Goal: Task Accomplishment & Management: Complete application form

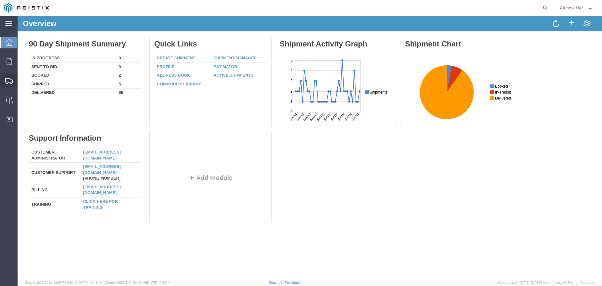
click at [0, 0] on span "Create Shipment" at bounding box center [0, 0] width 0 height 0
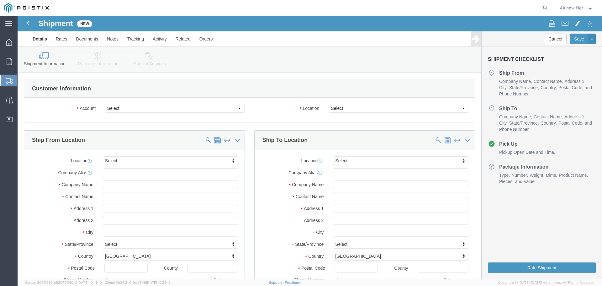
select select
click select "Select Graybar Electric Company Inc PG&E"
select select "9596"
click select "Select Graybar Electric Company Inc PG&E"
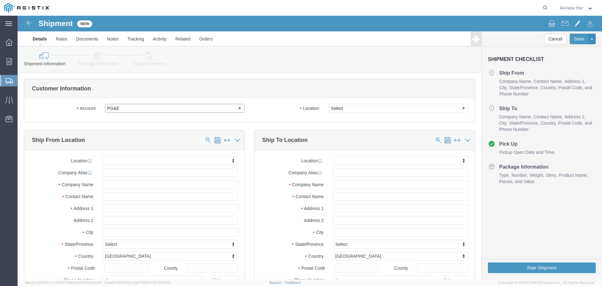
select select "PURCHORD"
select select
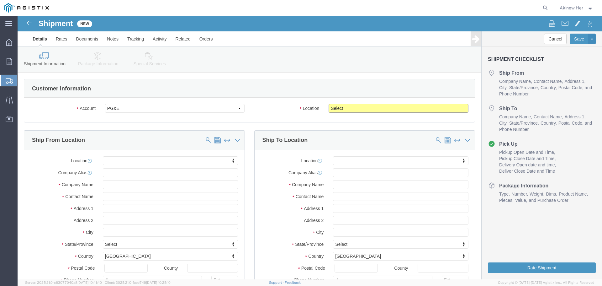
click select "Select All Others Fremont DC Fresno DC Wheatland DC"
select select "23082"
click select "Select All Others Fremont DC Fresno DC Wheatland DC"
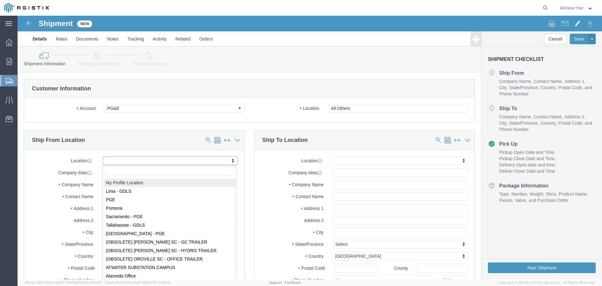
select select "MYPROFILE"
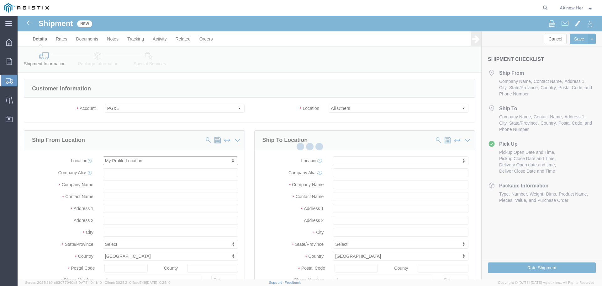
type input "4401 E. Central Ave"
type input "93725"
type input "5593121912"
type input "akinew.her@graybar.com"
checkbox input "true"
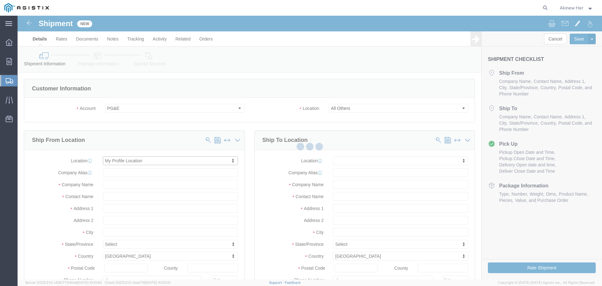
type input "Graybar Electric Company Inc"
type input "Akinew Her"
type input "Fresno"
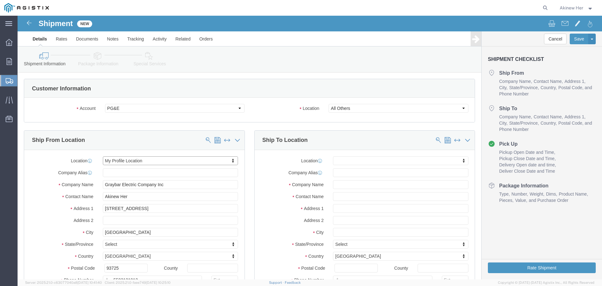
select select "CA"
click input "text"
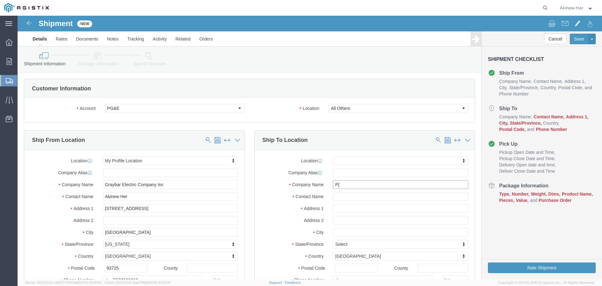
type input "P"
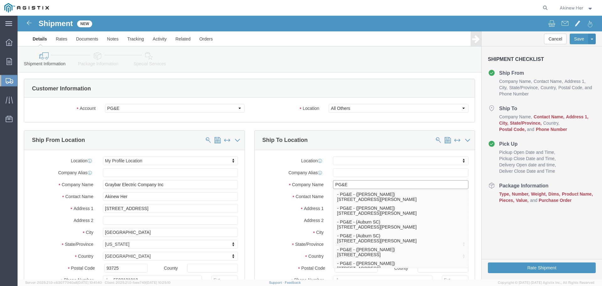
type input "PG&E"
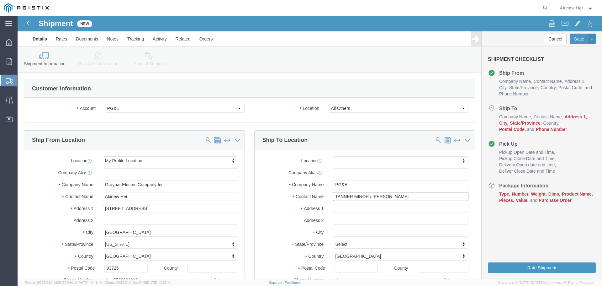
type input "TANNER MINOR / URN YEO"
type input "42105 BOYCE ROAD"
select select
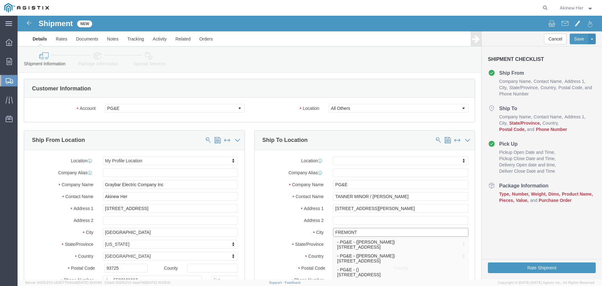
type input "FREMONT"
select select
type input "C"
type input "CA"
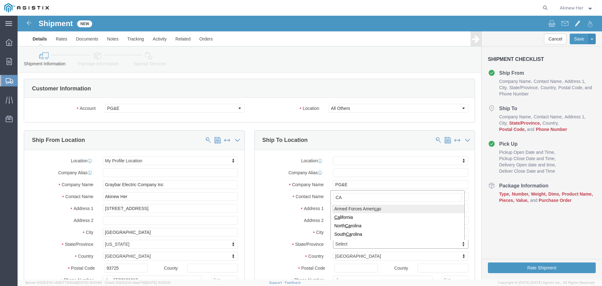
type input "CAL"
select select
select select "CA"
type input "94538"
select select
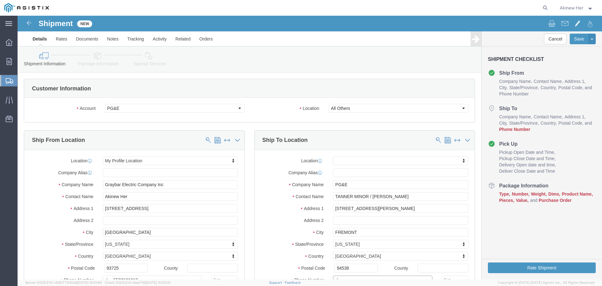
scroll to position [5, 0]
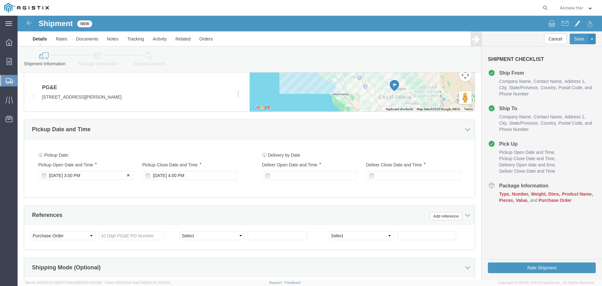
type input "18007435000"
click div "Oct 15 2025 3:00 PM"
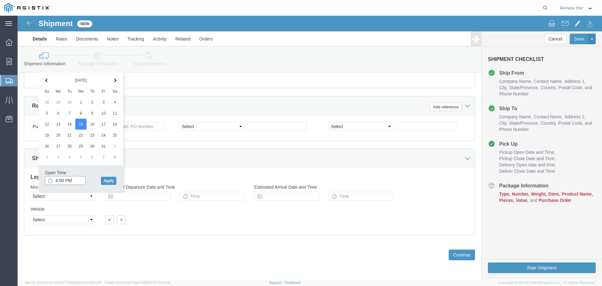
type input "5:00 PM"
click button "Apply"
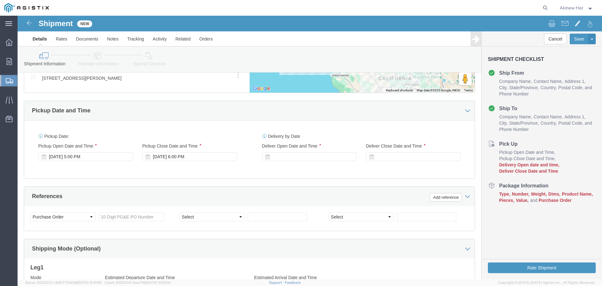
scroll to position [365, 0]
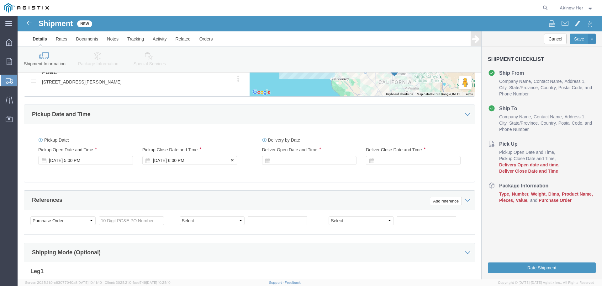
click div "Oct 15 2025 6:00 PM"
type input "7:00 PM"
click button "Apply"
click div "Oct 15 2025 5:00 PM"
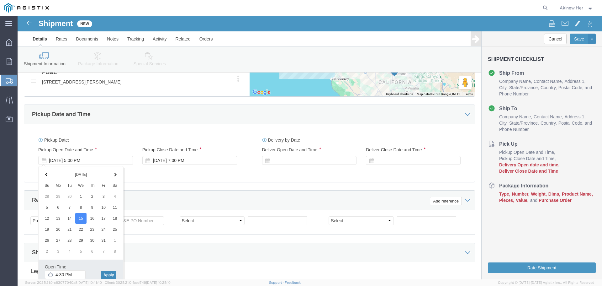
drag, startPoint x: 93, startPoint y: 259, endPoint x: 153, endPoint y: 220, distance: 71.6
click button "Apply"
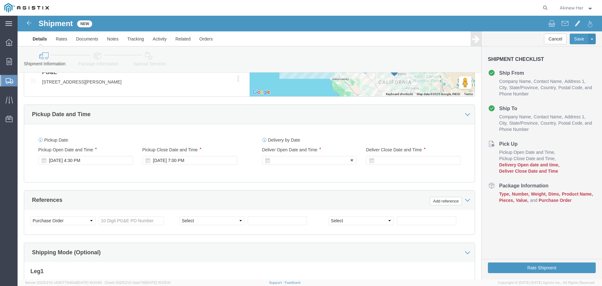
click div
click div "Oct 15 2025 4:30 PM"
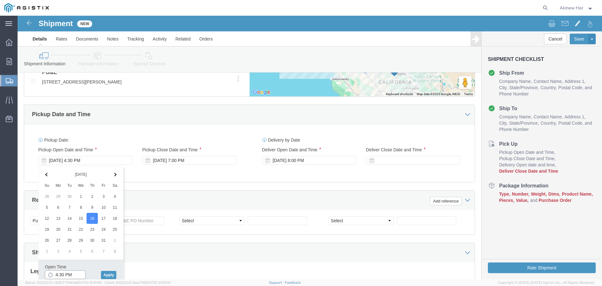
click input "4:30 PM"
type input "10:30 AM"
click button "Apply"
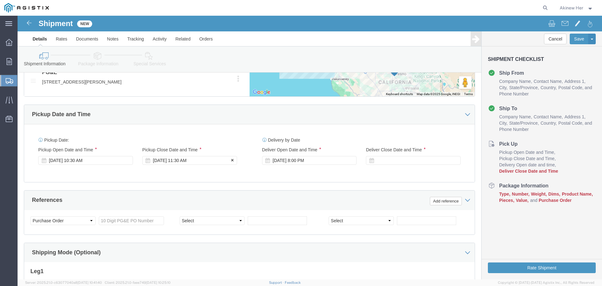
click div "Oct 16 2025 11:30 AM"
type input "6:00 PM"
click button "Apply"
click div "Oct 16 2025 8:00 PM"
click input "8:00 PM"
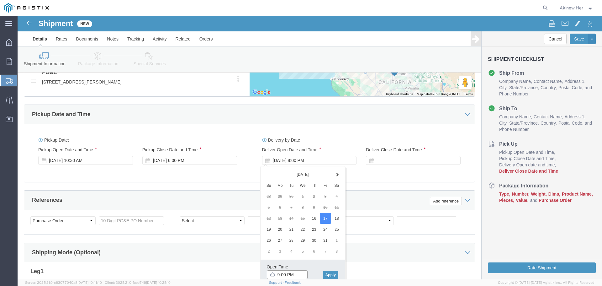
type input "9:00 AM"
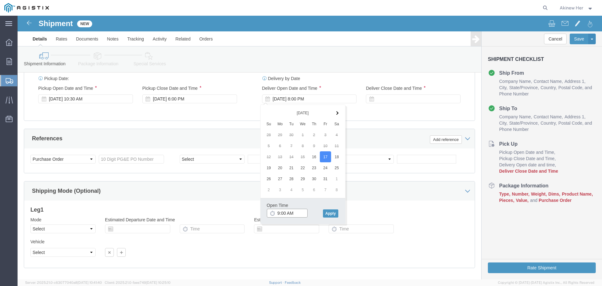
scroll to position [428, 0]
click button "Apply"
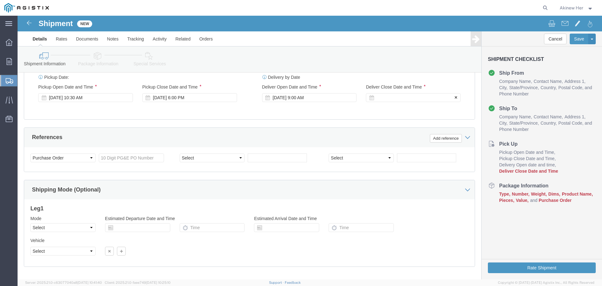
click div
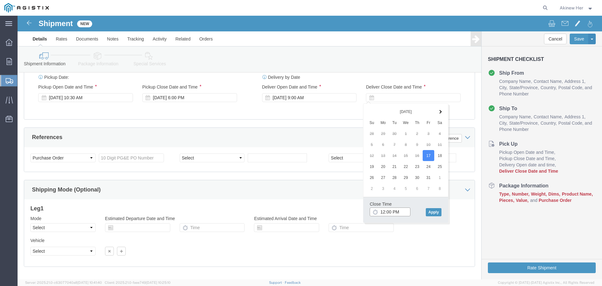
type input "1:00 PM"
click button "Apply"
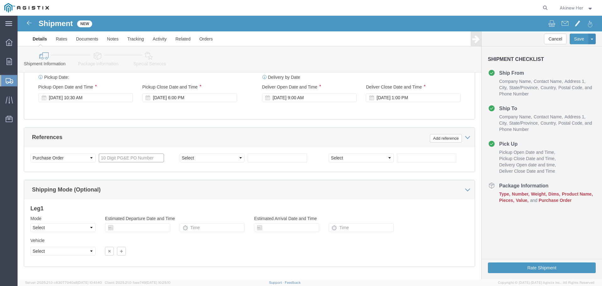
click input "text"
type input "2701254238"
select select "DELNUM"
type input "8001471529"
click select "Select Air Less than Truckload Multi-Leg Ocean Freight Rail Small Parcel Truckl…"
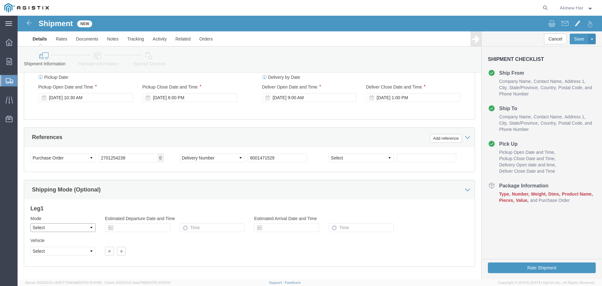
select select "LTL"
click select "Select Air Less than Truckload Multi-Leg Ocean Freight Rail Small Parcel Truckl…"
drag, startPoint x: 82, startPoint y: 250, endPoint x: 65, endPoint y: 234, distance: 23.6
click select "Select Straight Truck"
select select "STTR"
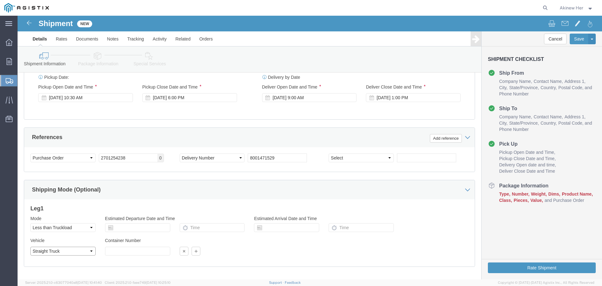
click select "Select Straight Truck"
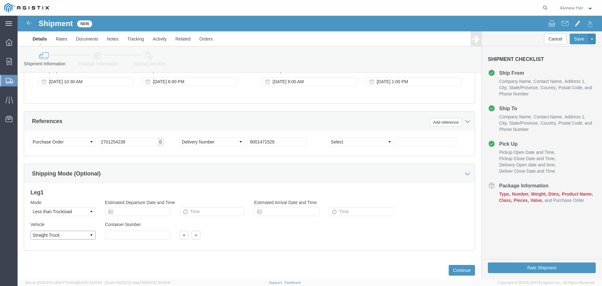
scroll to position [459, 0]
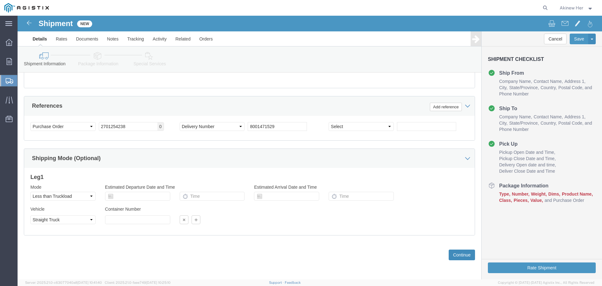
click button "Continue"
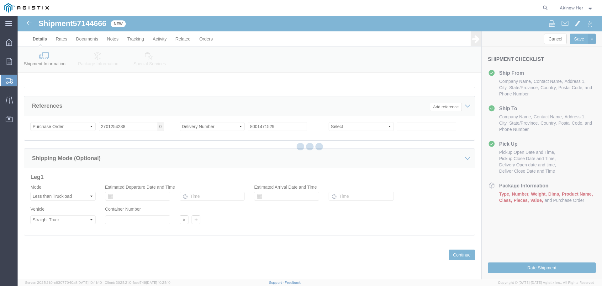
select select "21150"
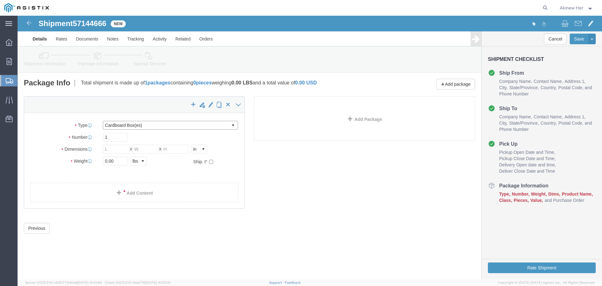
click select "Select Bulk Bundle(s) Cardboard Box(es) Carton(s) Crate(s) Drum(s) (Fiberboard)…"
select select "PSNS"
click select "Select Bulk Bundle(s) Cardboard Box(es) Carton(s) Crate(s) Drum(s) (Fiberboard)…"
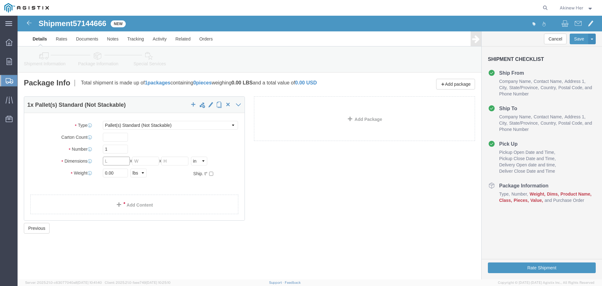
click input "text"
type input "48"
type input "41"
type input "36"
type input "303"
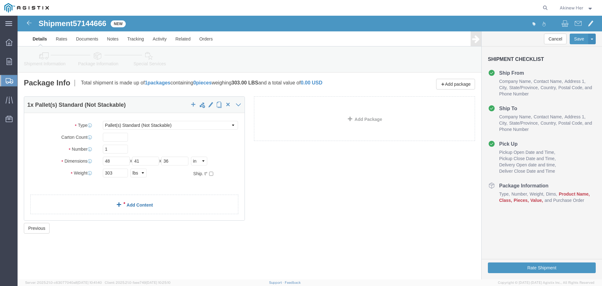
click link "Add Content"
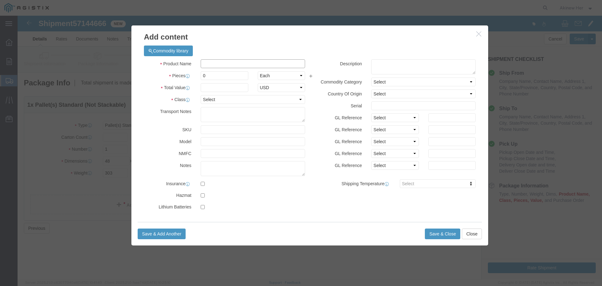
click input "text"
paste input "7100178427"
type input "7100178427"
type input "300"
type input "9807"
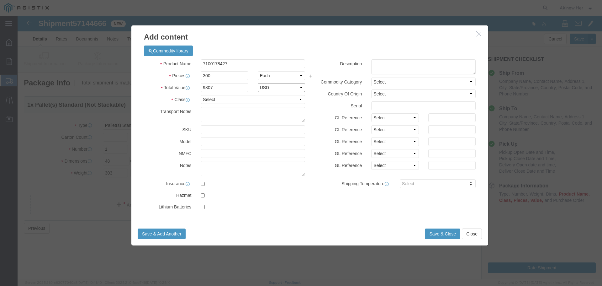
select select "USD"
select select "70"
click button "Save & Close"
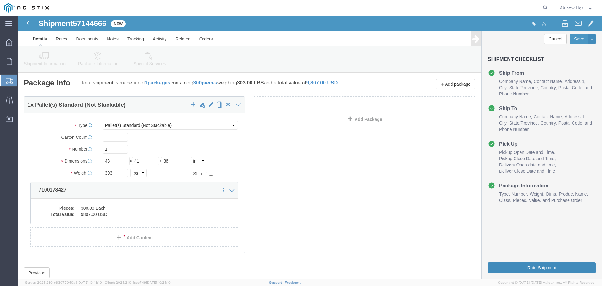
click button "Rate Shipment"
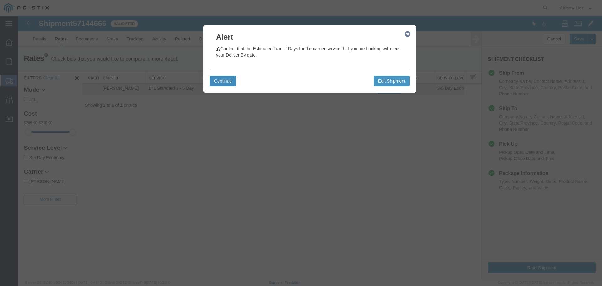
drag, startPoint x: 222, startPoint y: 82, endPoint x: 234, endPoint y: 83, distance: 12.3
click at [222, 82] on button "Continue" at bounding box center [223, 81] width 26 height 11
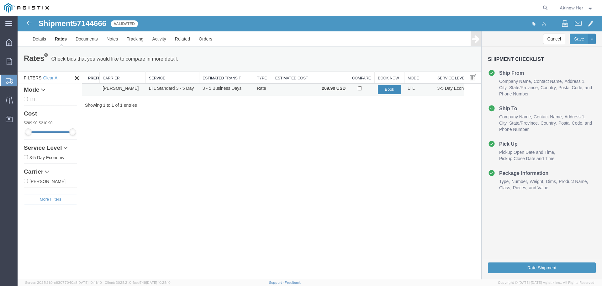
click at [381, 93] on button "Book" at bounding box center [390, 89] width 24 height 9
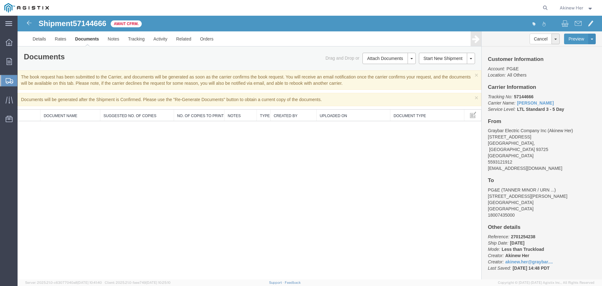
click at [0, 0] on span "Create Shipment" at bounding box center [0, 0] width 0 height 0
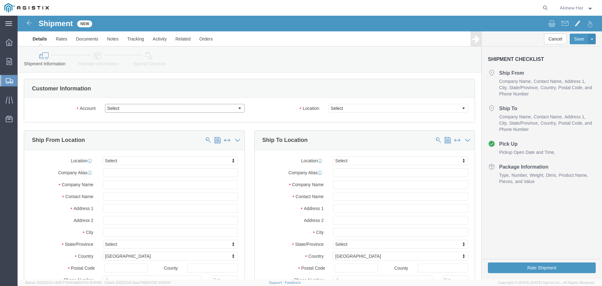
click select "Select Graybar Electric Company Inc PG&E"
select select "9596"
click select "Select Graybar Electric Company Inc PG&E"
select select "PURCHORD"
select select
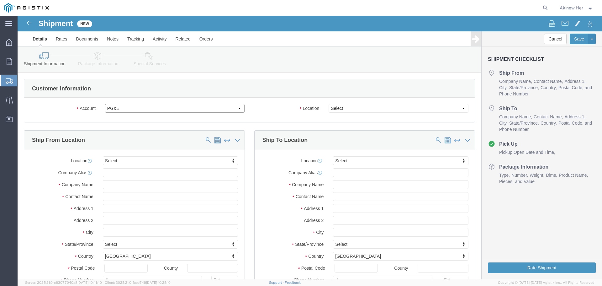
select select
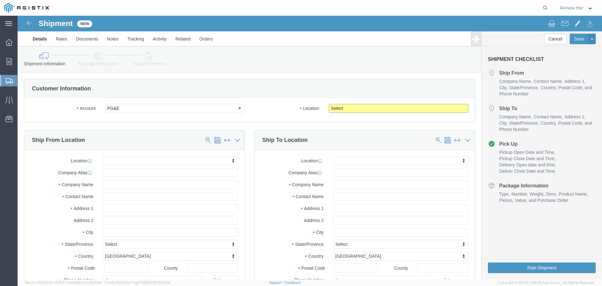
click select "Select All Others Fremont DC Fresno DC Wheatland DC"
select select "23082"
click select "Select All Others Fremont DC Fresno DC Wheatland DC"
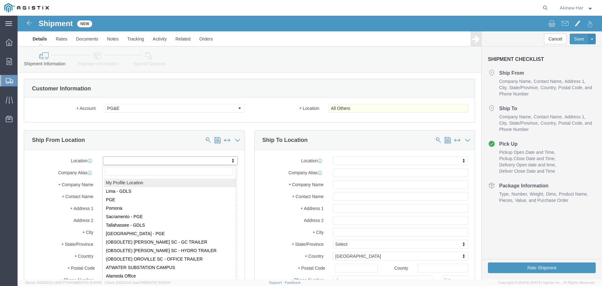
select select "MYPROFILE"
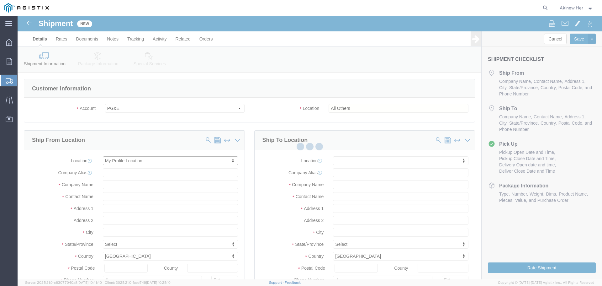
type input "4401 E. Central Ave"
type input "93725"
type input "5593121912"
type input "akinew.her@graybar.com"
checkbox input "true"
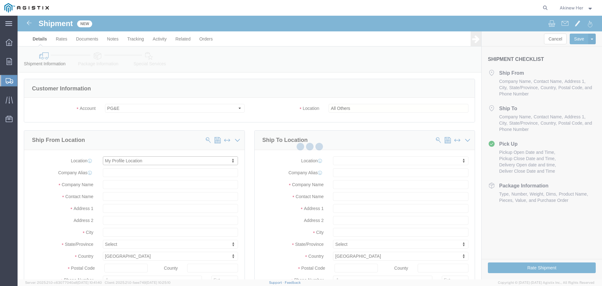
type input "Graybar Electric Company Inc"
type input "Akinew Her"
type input "Fresno"
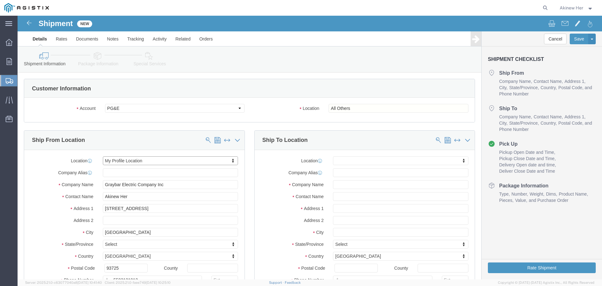
select select "CA"
click input "text"
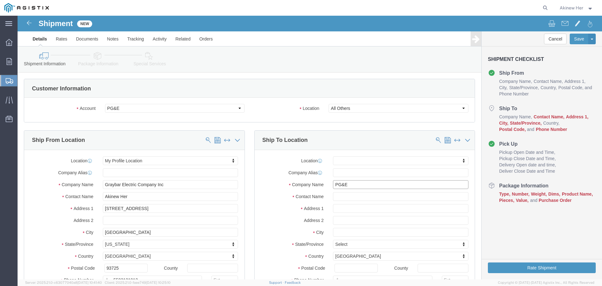
type input "PG&E"
type input "2221 S ORANGE AVE"
select select
type input "FRESNO"
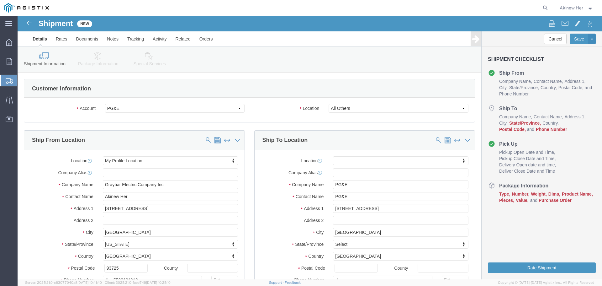
select select
type input "C"
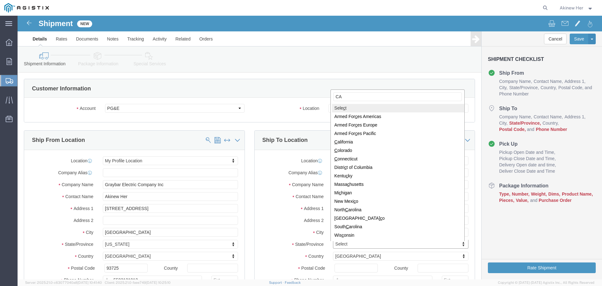
type input "CAL"
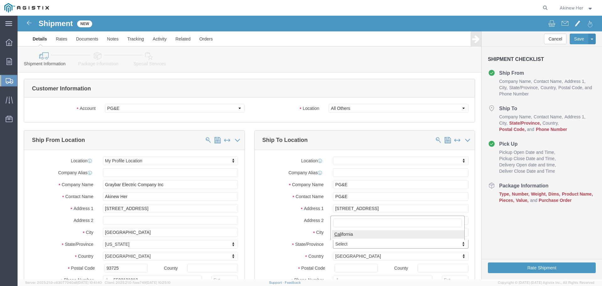
select select
select select "CA"
type input "93725"
select select
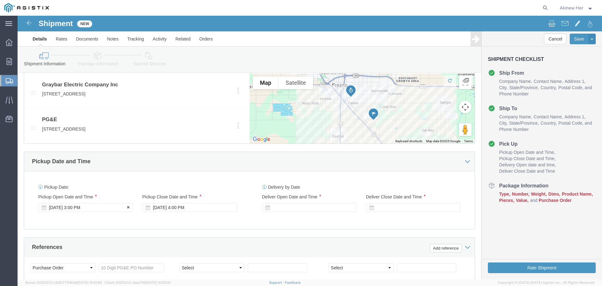
scroll to position [319, 0]
type input "18007435000"
click div "Oct 15 2025 3:00 PM"
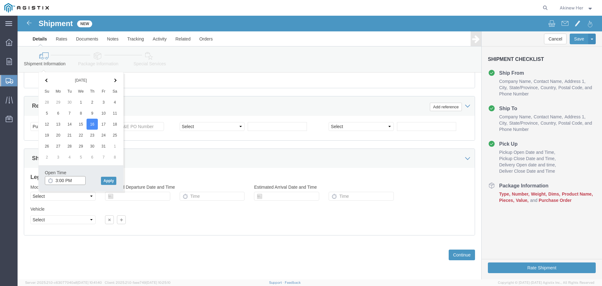
click input "3:00 PM"
type input "10:00 AM"
click button "Apply"
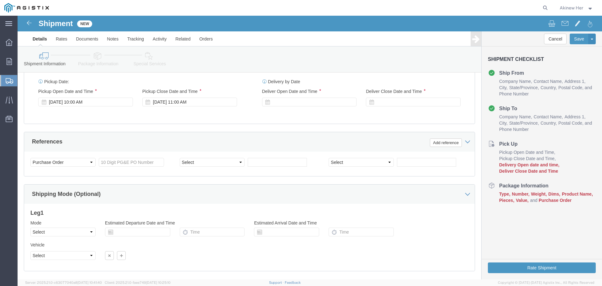
scroll to position [397, 0]
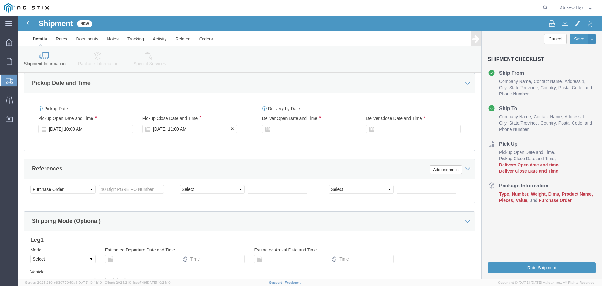
click div "Oct 16 2025 11:00 AM"
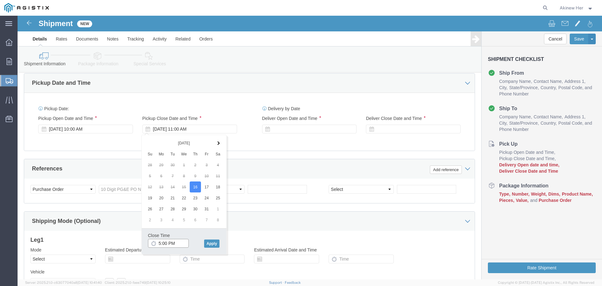
type input "6:00 PM"
click button "Apply"
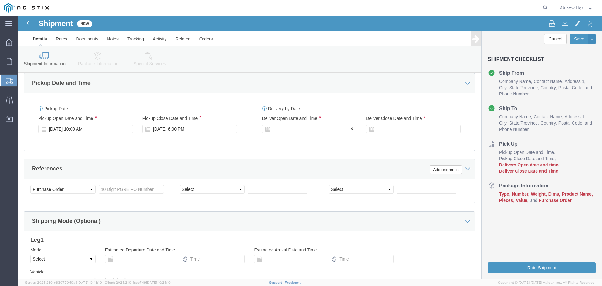
click div
click input "7:00 PM"
type input "9:00 AM"
click button "Apply"
click div
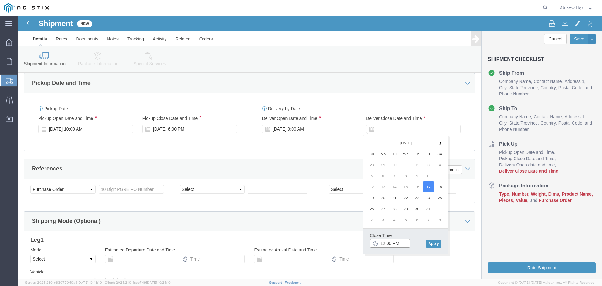
type input "1:00 PM"
click button "Apply"
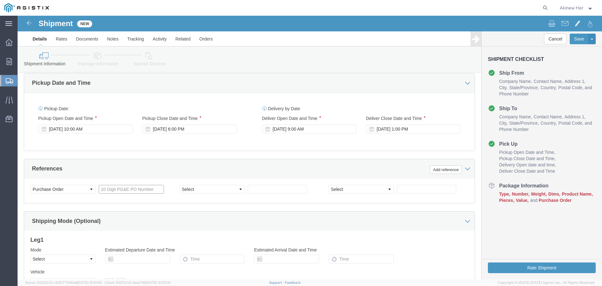
click input "text"
type input "3501421070"
select select "DELNUM"
type input "8001467922"
click select "Select Air Less than Truckload Multi-Leg Ocean Freight Rail Small Parcel Truckl…"
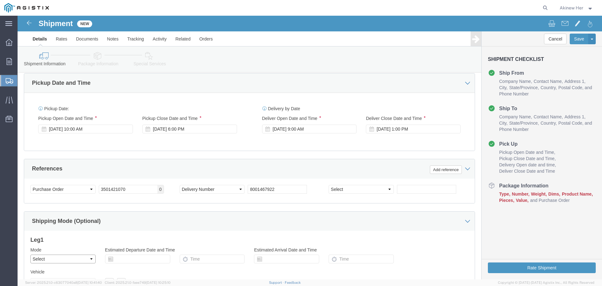
select select "LTL"
click select "Select Air Less than Truckload Multi-Leg Ocean Freight Rail Small Parcel Truckl…"
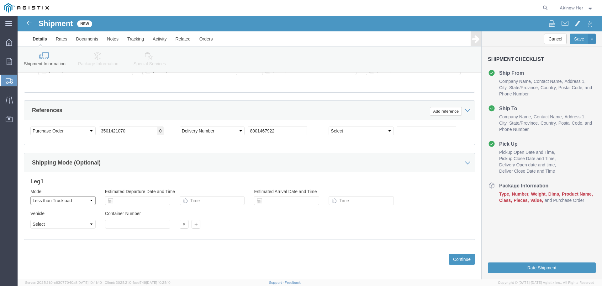
scroll to position [459, 0]
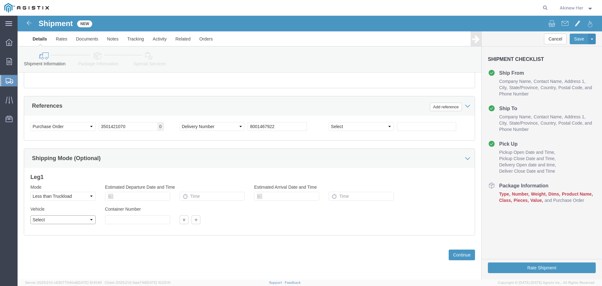
click select "Select Straight Truck"
select select "STTR"
click select "Select Straight Truck"
click button "Continue"
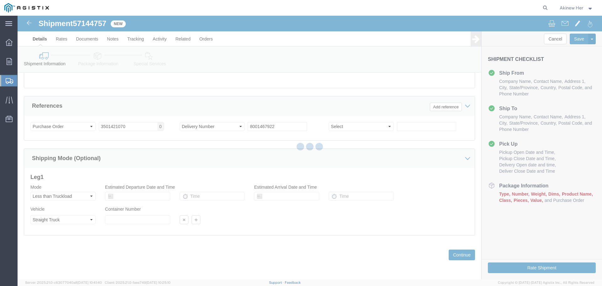
select select "21150"
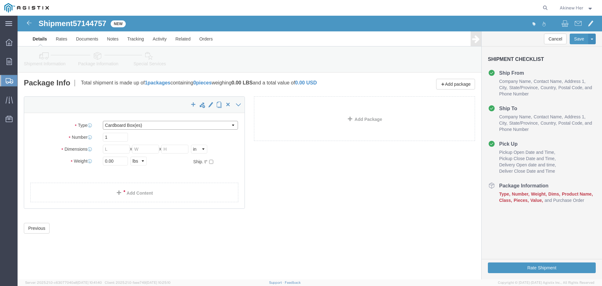
click select "Select Bulk Bundle(s) Cardboard Box(es) Carton(s) Crate(s) Drum(s) (Fiberboard)…"
select select "PSNS"
click select "Select Bulk Bundle(s) Cardboard Box(es) Carton(s) Crate(s) Drum(s) (Fiberboard)…"
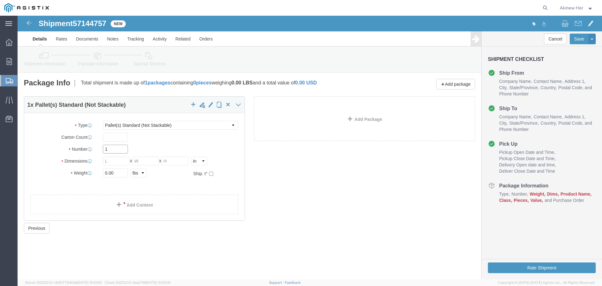
click input "1"
type input "5"
click input "text"
type input "45"
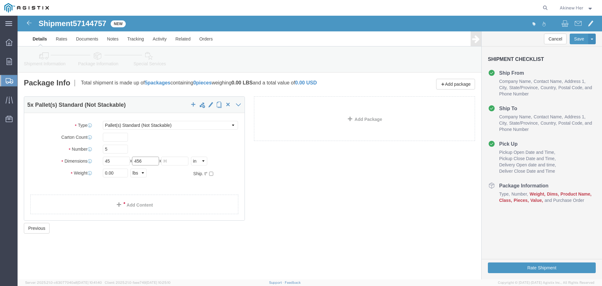
click input "456"
type input "45"
type input "66"
type input "540"
click link "Add Content"
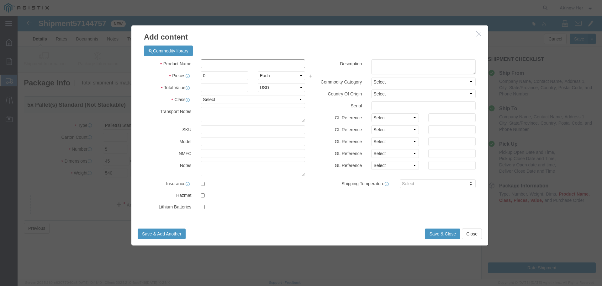
click input "text"
paste input "DG4X1C-CUT REEL"
type input "DG4X1C-CUT REEL"
type input "1000"
select select "FT"
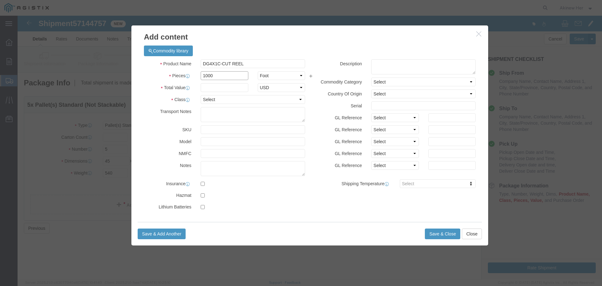
click input "1000"
type input "1"
click input "text"
type input "1.71"
select select "USD"
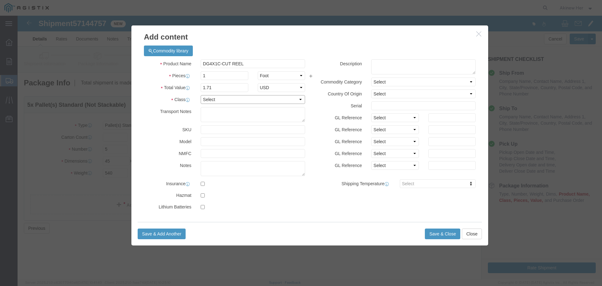
select select "70"
click input "1"
type input "1000"
type input "1710"
click button "Save & Close"
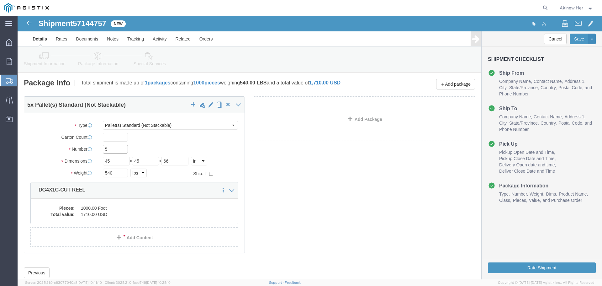
click input "5"
type input "1"
click span "button"
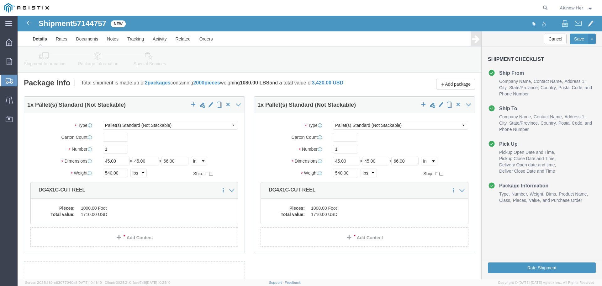
select select "PSNS"
click span "button"
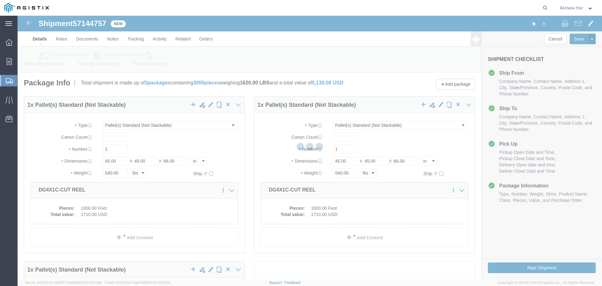
select select "PSNS"
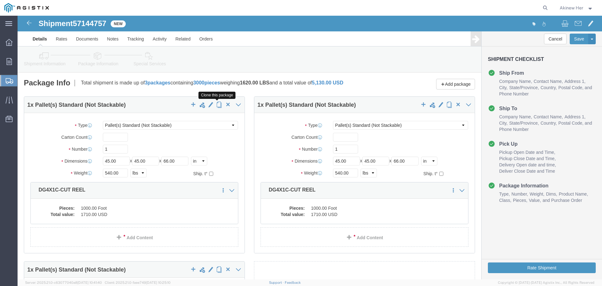
click span "button"
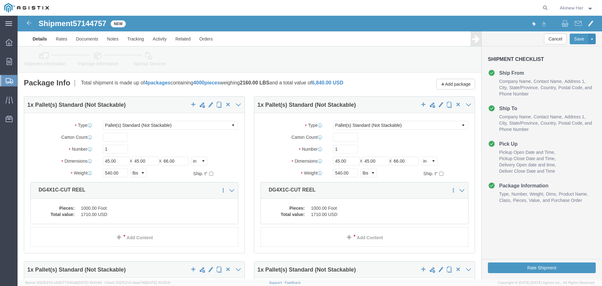
select select "PSNS"
click span "button"
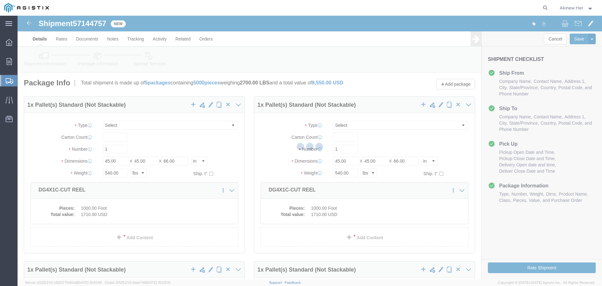
select select "PSNS"
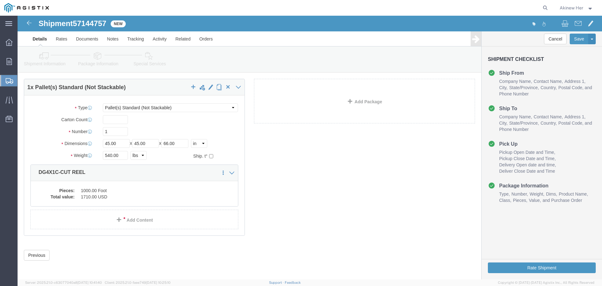
scroll to position [347, 0]
click button "Rate Shipment"
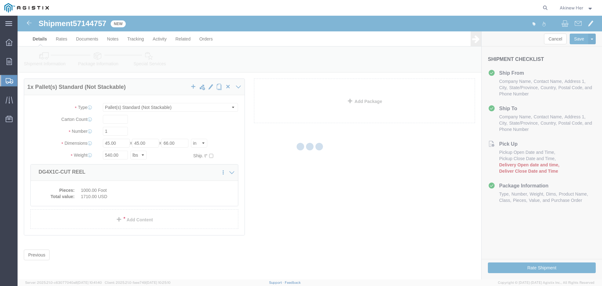
scroll to position [0, 0]
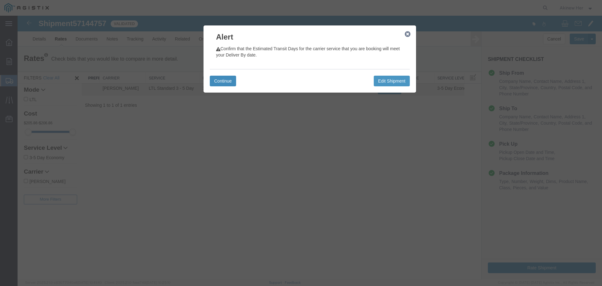
click at [211, 83] on button "Continue" at bounding box center [223, 81] width 26 height 11
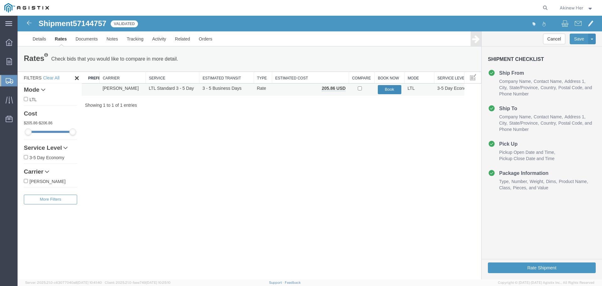
click at [390, 88] on button "Book" at bounding box center [390, 89] width 24 height 9
